Goal: Transaction & Acquisition: Obtain resource

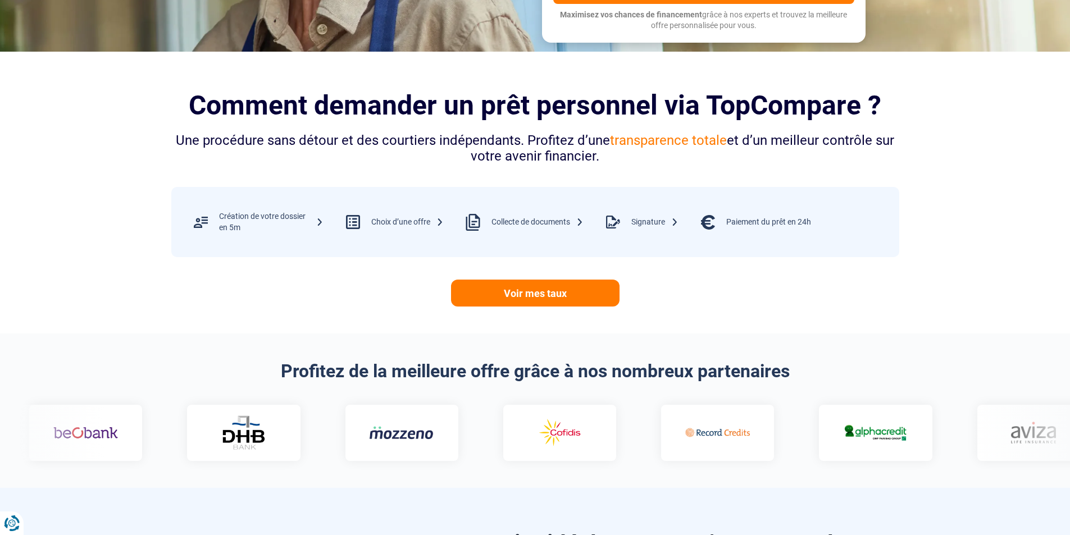
scroll to position [393, 0]
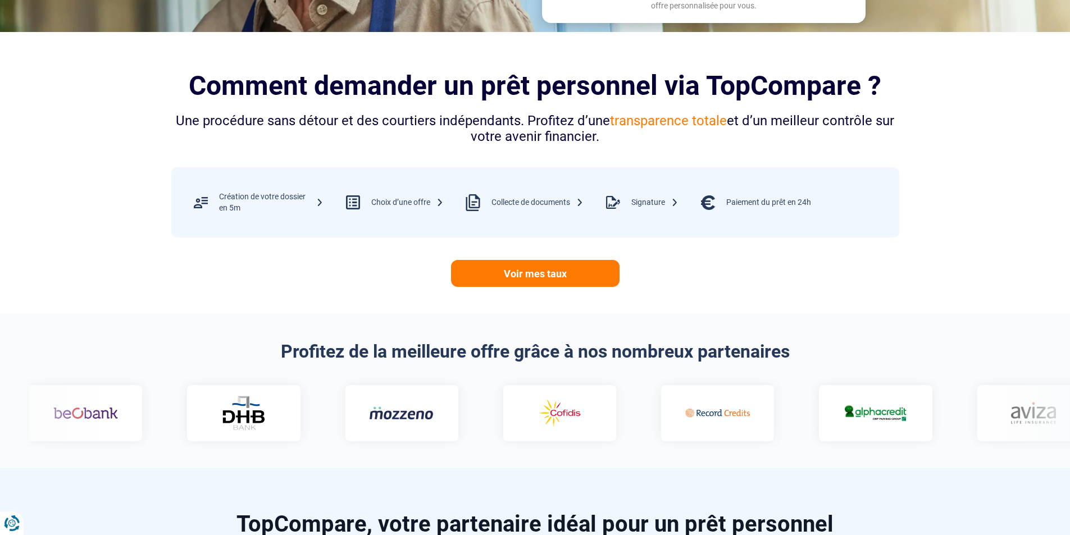
click at [990, 415] on div at bounding box center [535, 413] width 1057 height 56
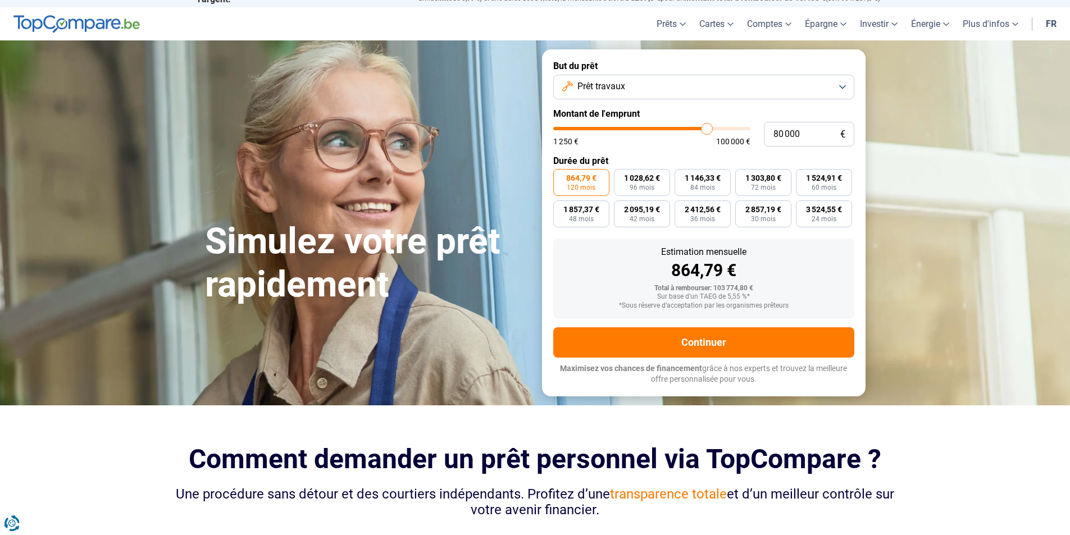
scroll to position [0, 0]
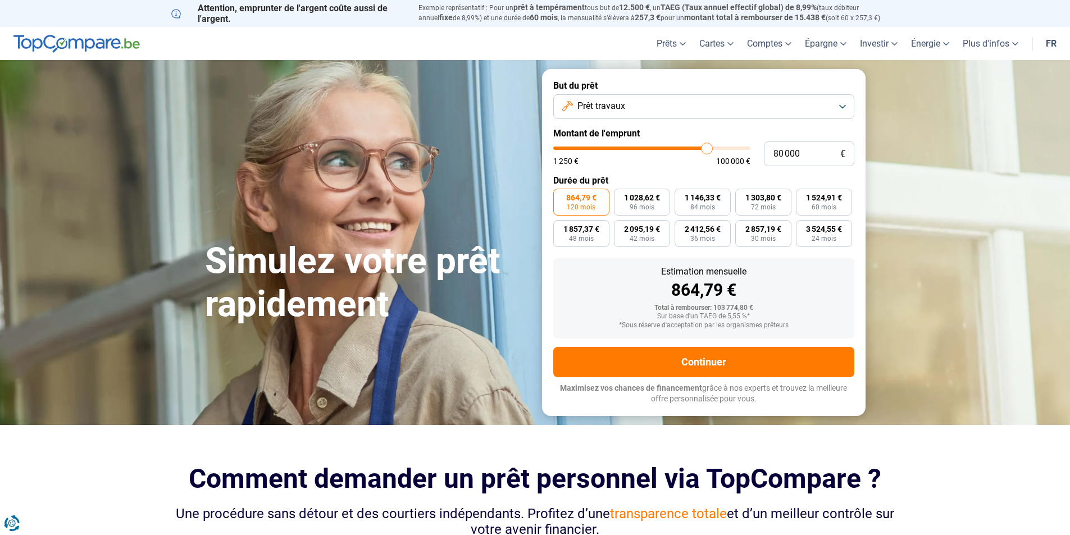
click at [102, 41] on img at bounding box center [76, 44] width 126 height 18
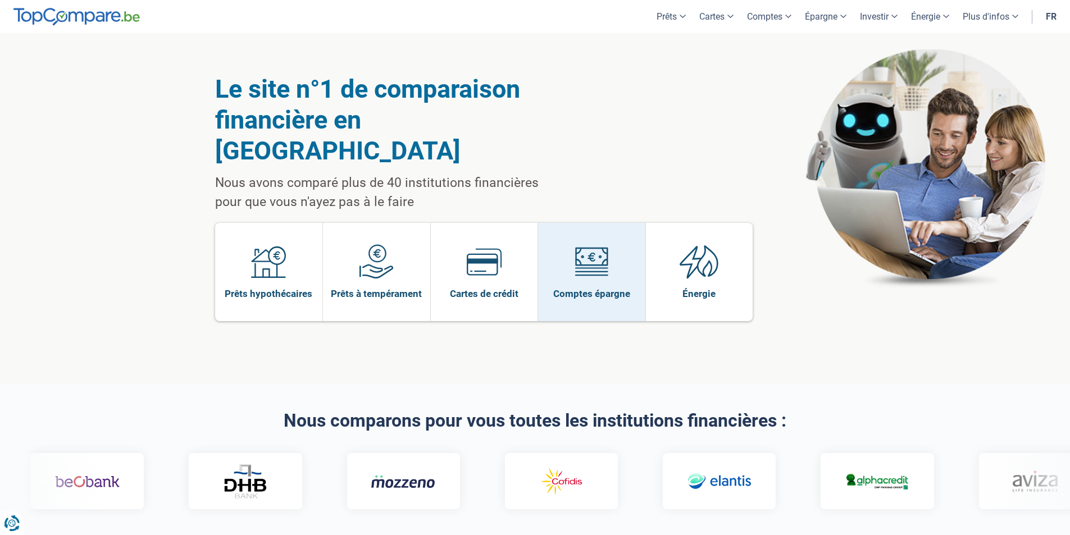
click at [595, 244] on img at bounding box center [591, 261] width 35 height 35
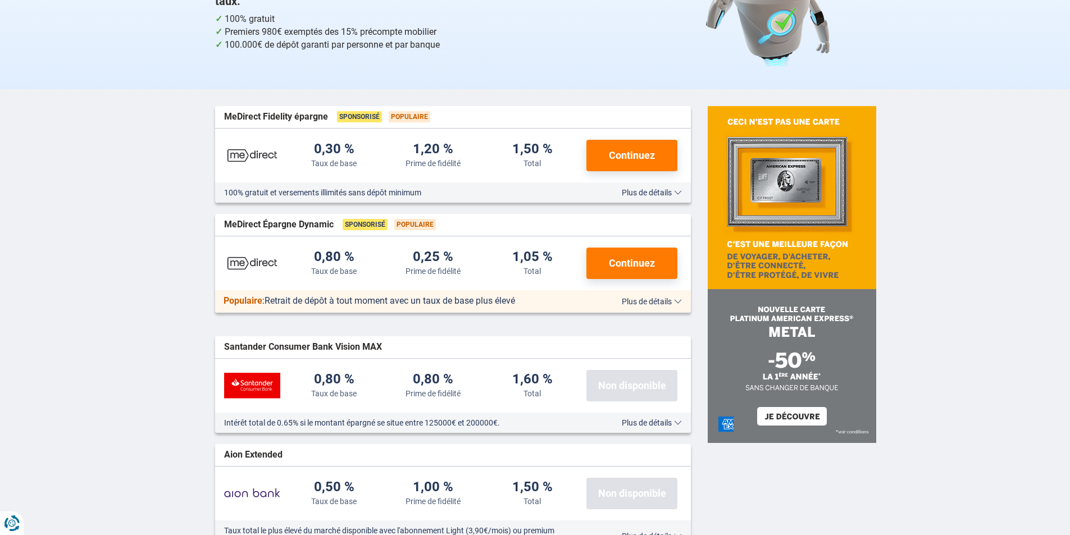
scroll to position [169, 0]
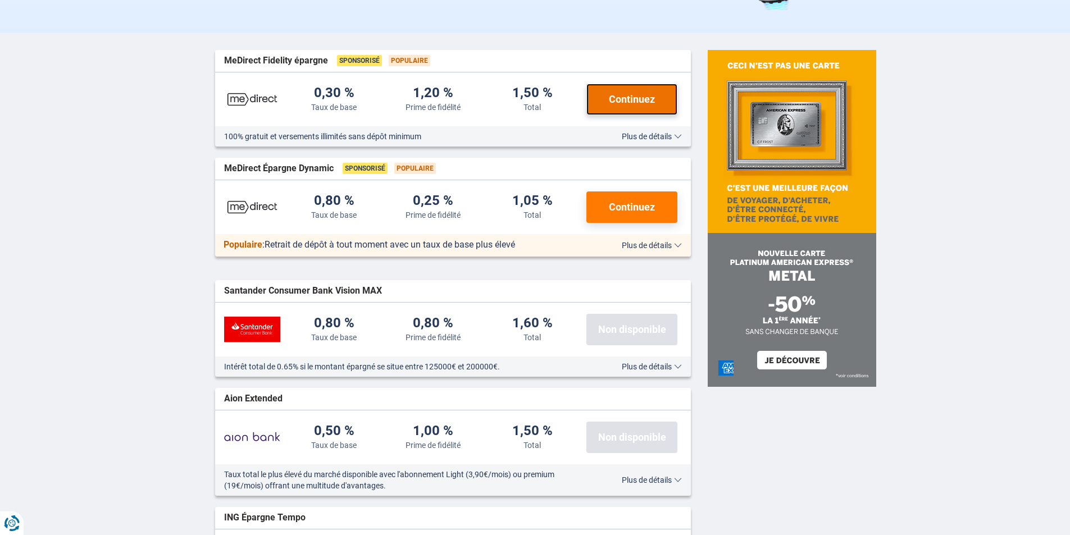
click at [624, 101] on span "Continuez" at bounding box center [632, 99] width 46 height 10
